Goal: Transaction & Acquisition: Purchase product/service

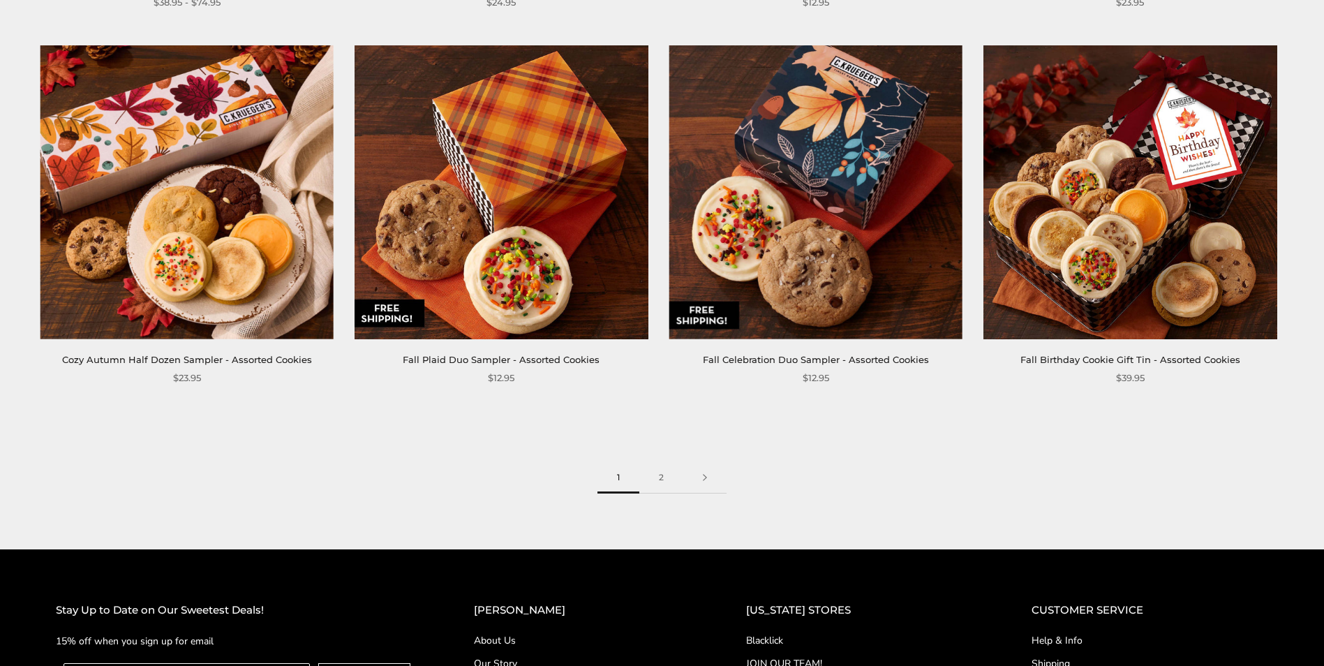
scroll to position [2163, 0]
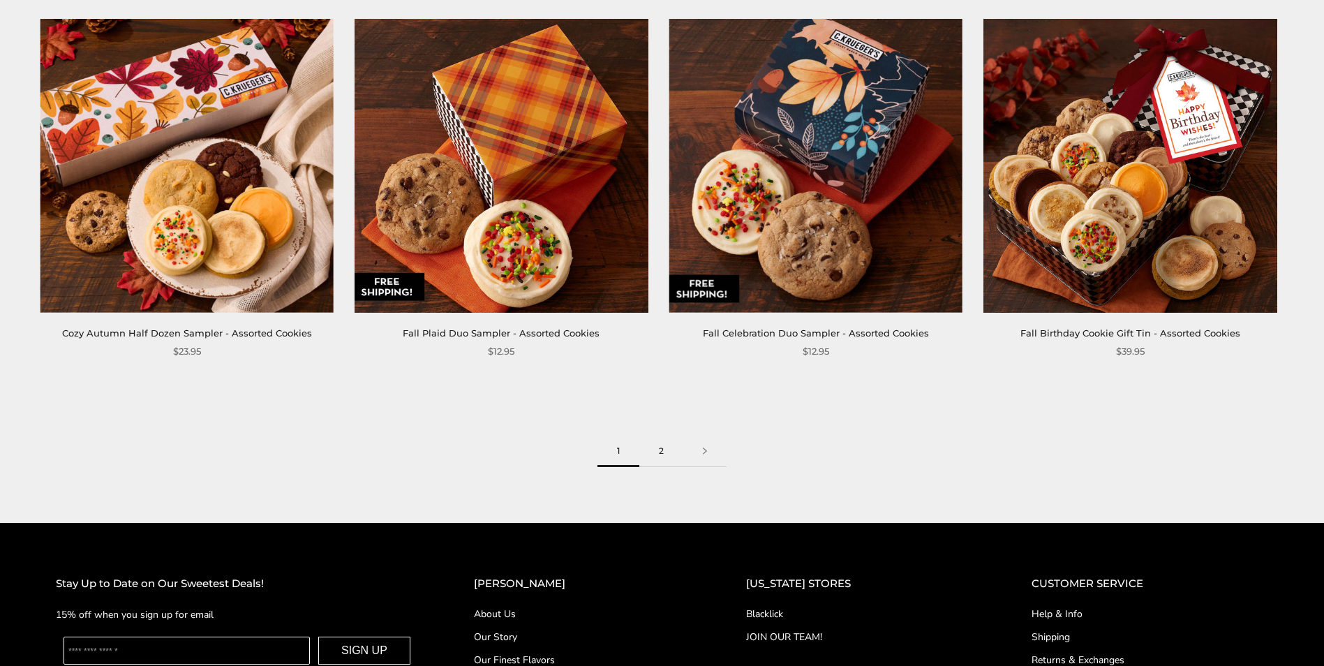
click at [657, 447] on link "2" at bounding box center [661, 450] width 44 height 31
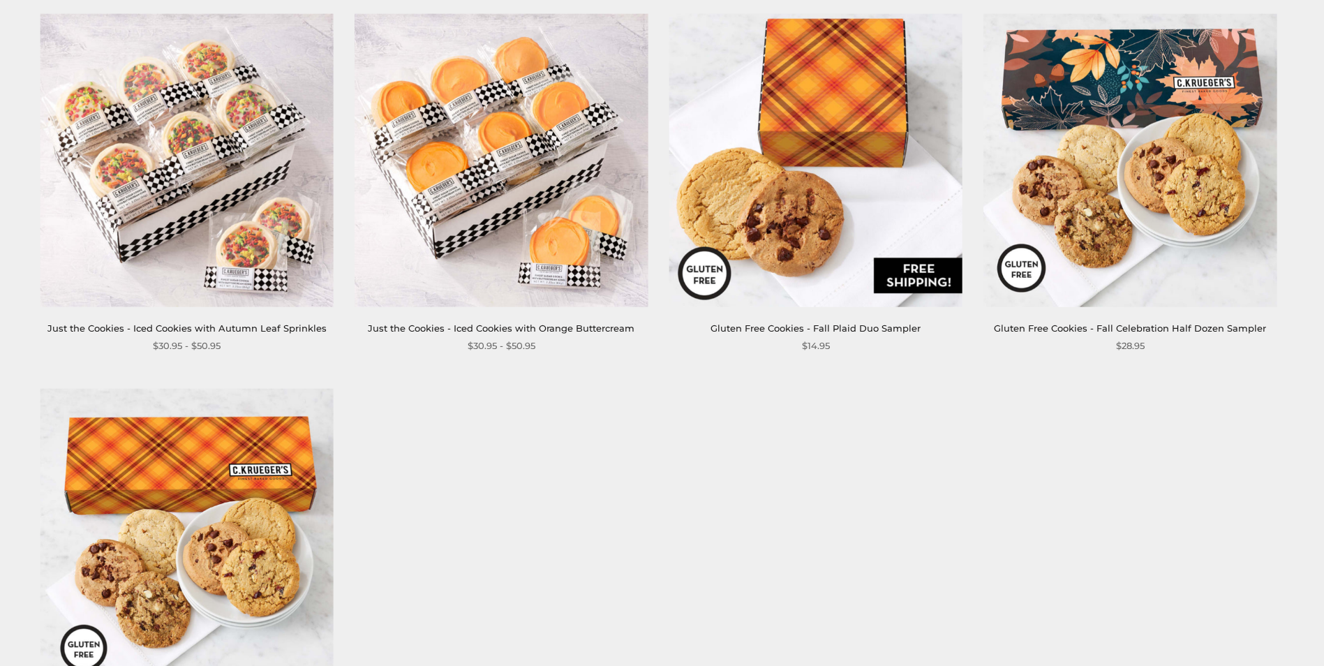
scroll to position [1745, 0]
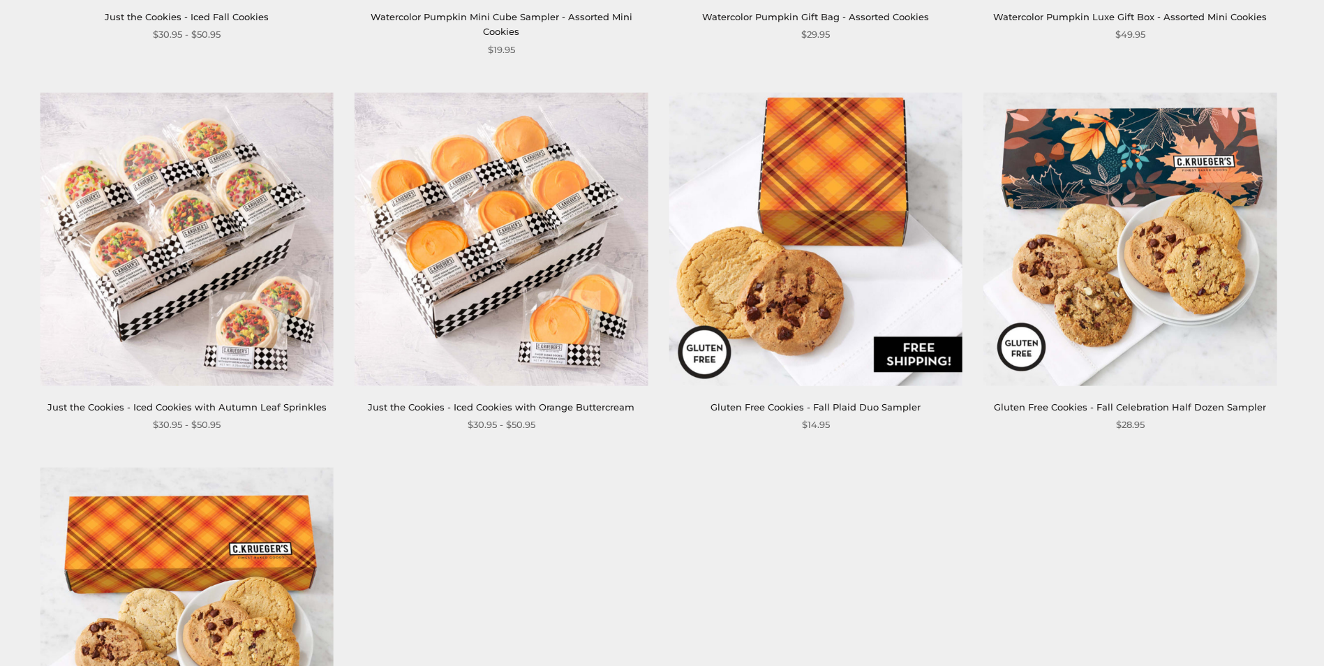
click at [1128, 401] on link "Gluten Free Cookies - Fall Celebration Half Dozen Sampler" at bounding box center [1130, 406] width 272 height 11
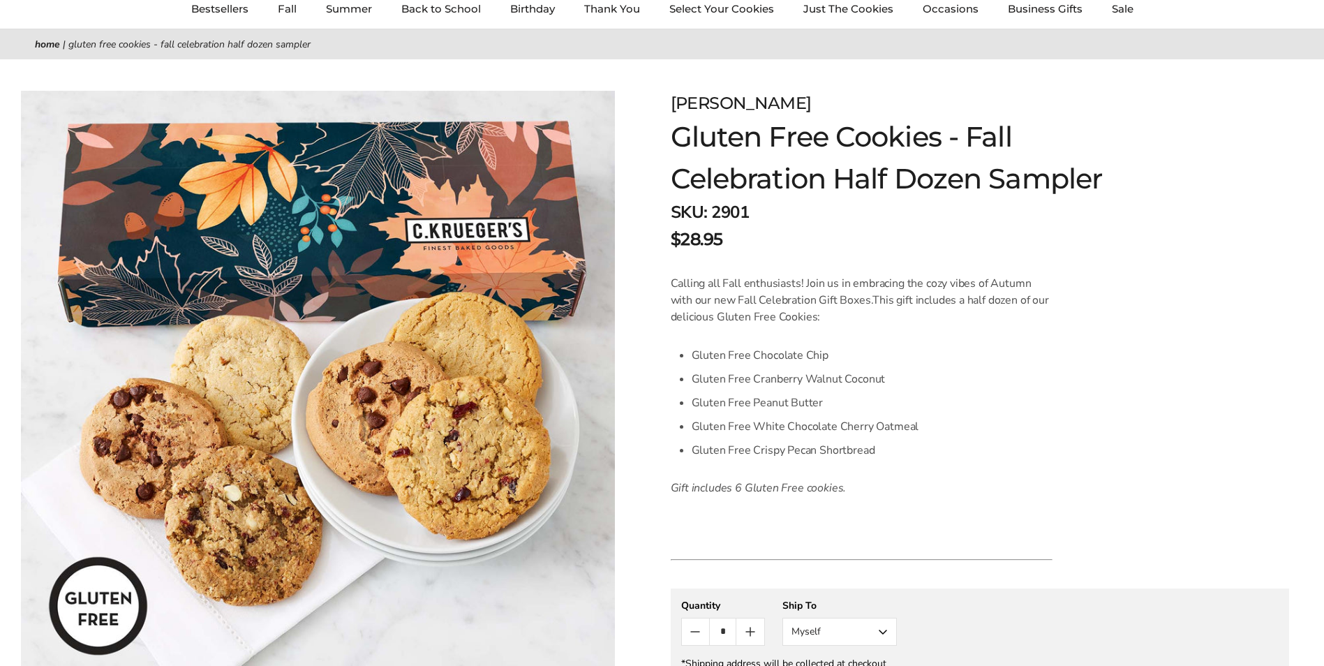
scroll to position [140, 0]
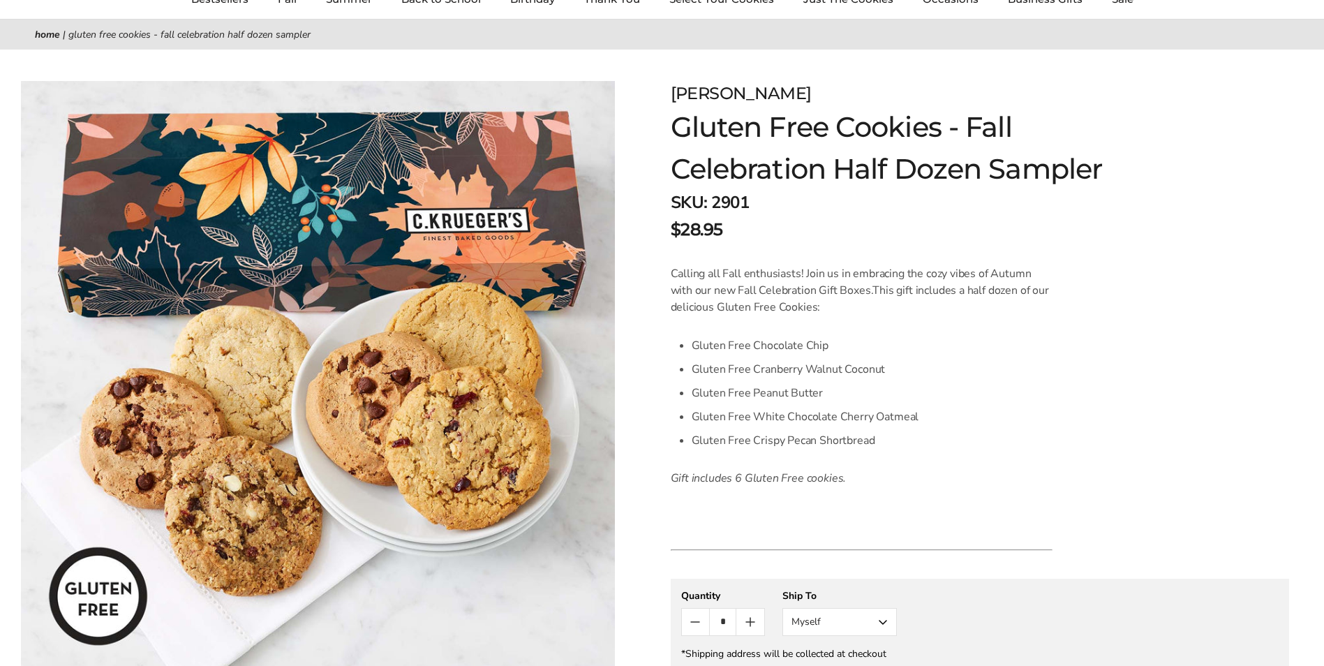
click at [728, 196] on span "2901" at bounding box center [730, 202] width 38 height 22
copy span "2901"
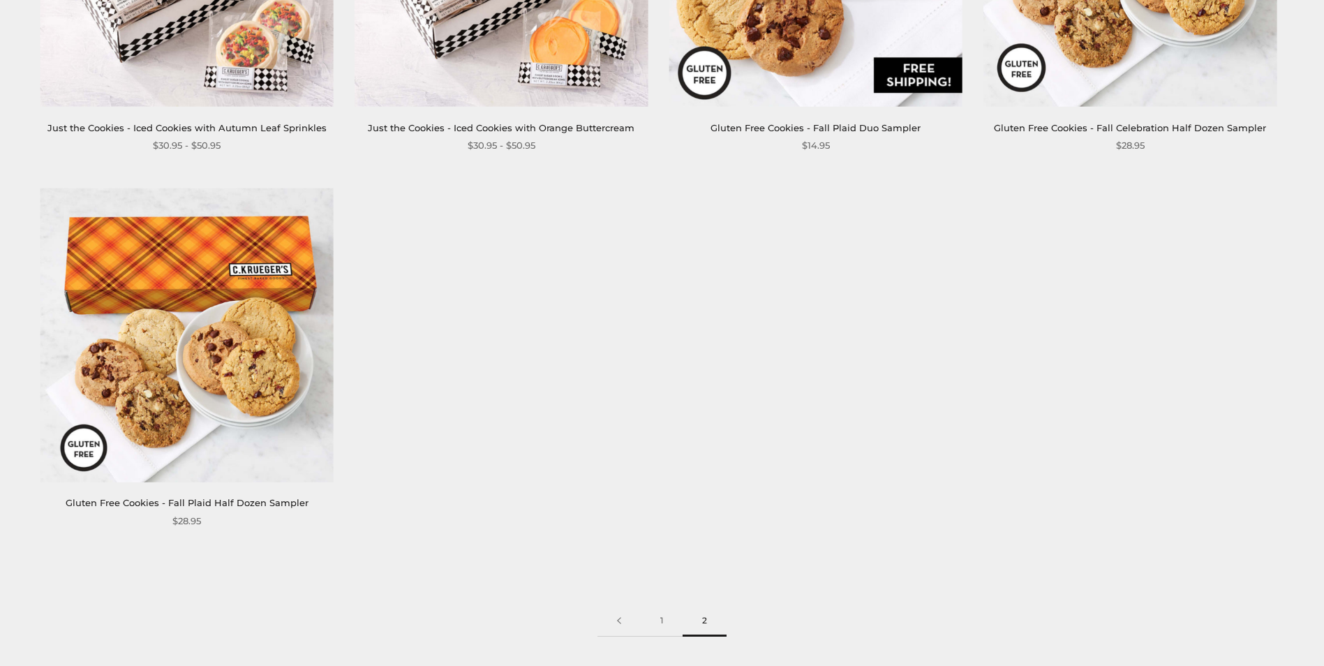
click at [239, 379] on img at bounding box center [187, 335] width 294 height 294
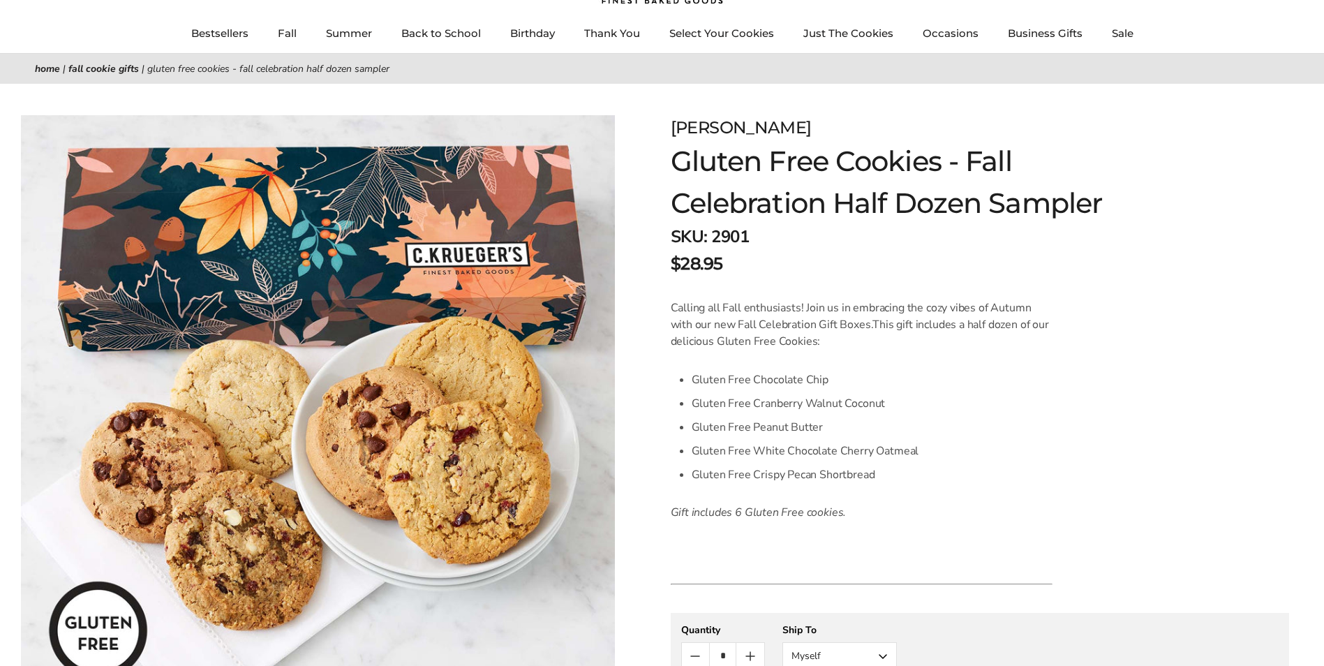
scroll to position [140, 0]
